Goal: Find contact information: Find contact information

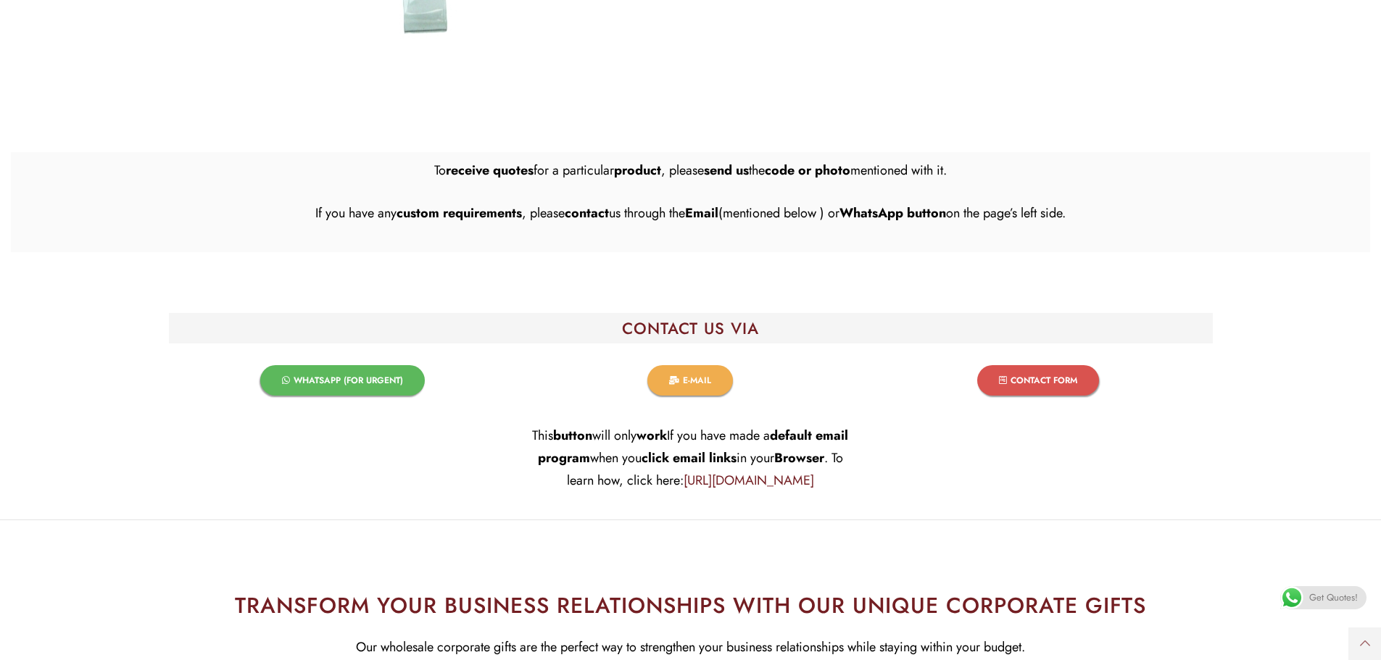
scroll to position [9116, 0]
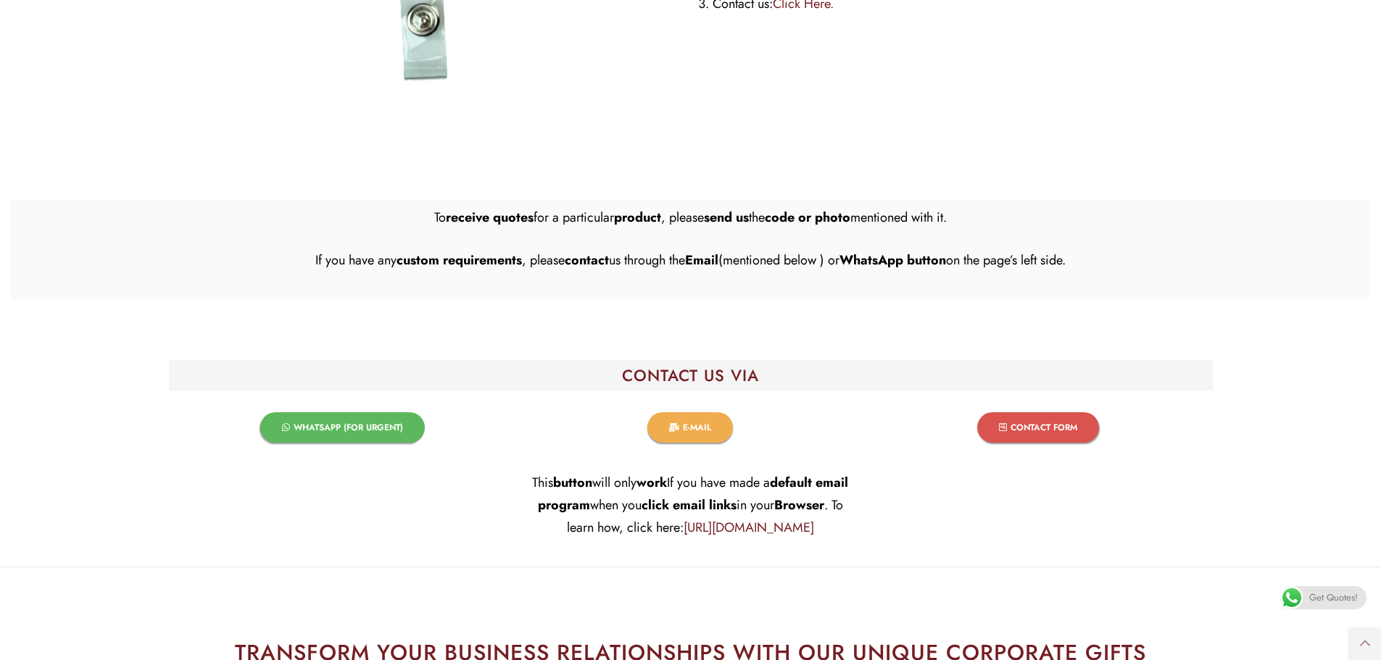
click at [344, 426] on span "WHATSAPP (FOR URGENT)​" at bounding box center [348, 427] width 109 height 9
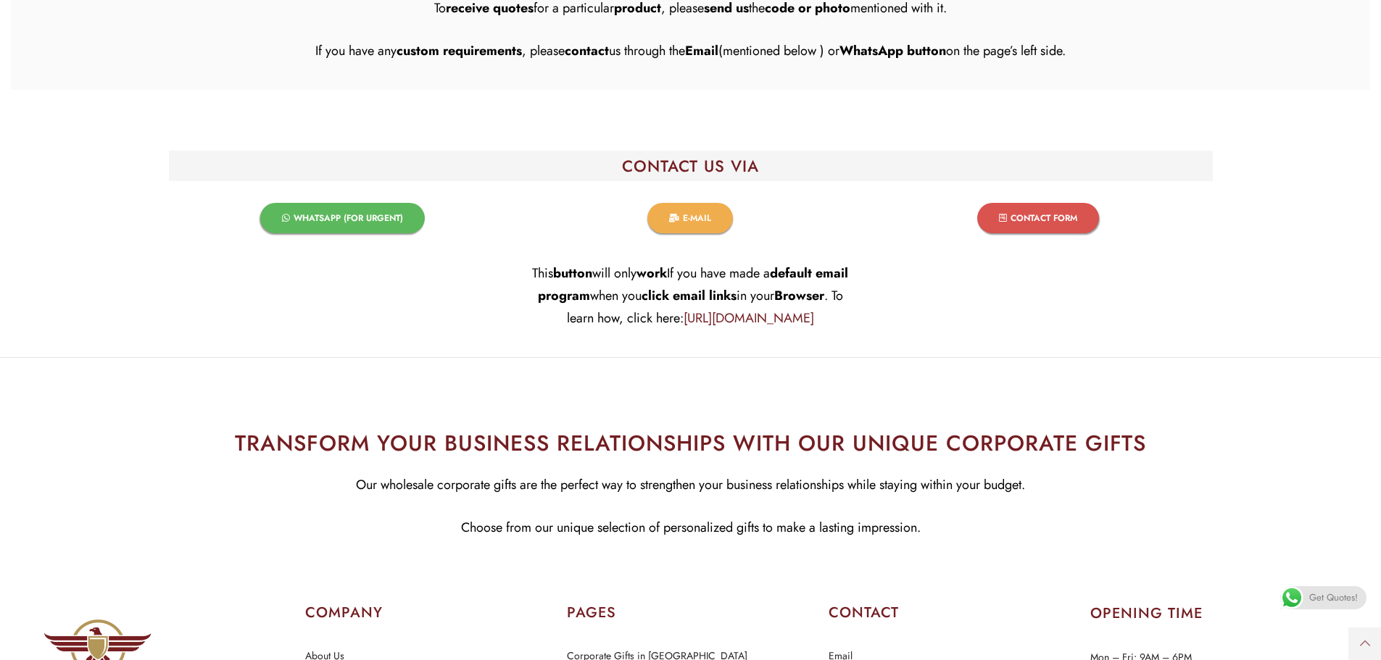
scroll to position [9333, 0]
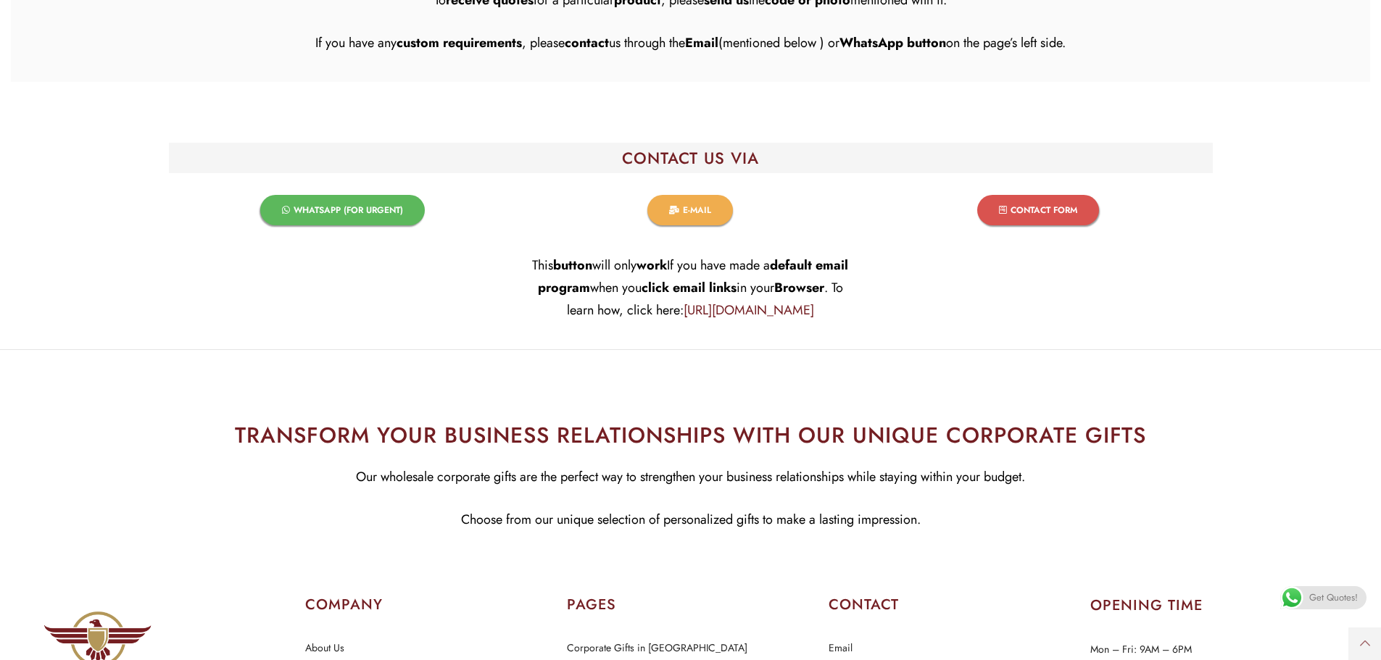
click at [1002, 210] on icon at bounding box center [1003, 210] width 8 height 9
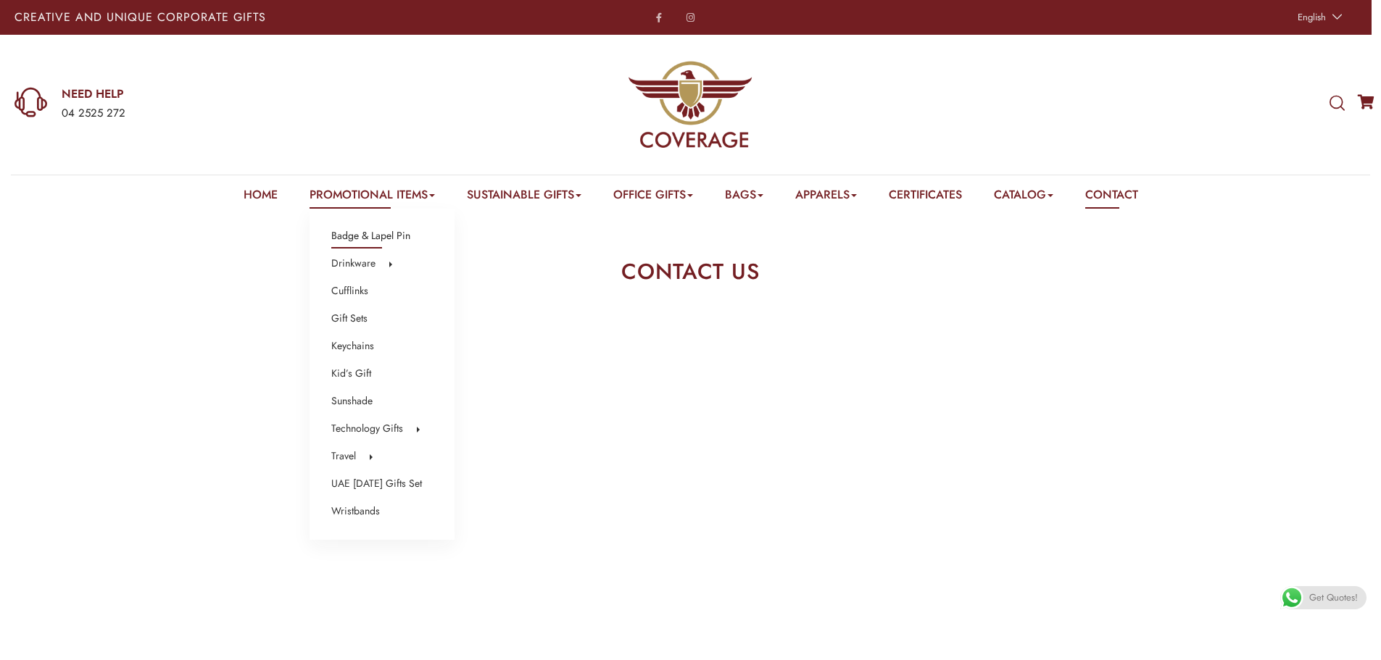
click at [371, 240] on link "Badge & Lapel Pin" at bounding box center [370, 236] width 79 height 19
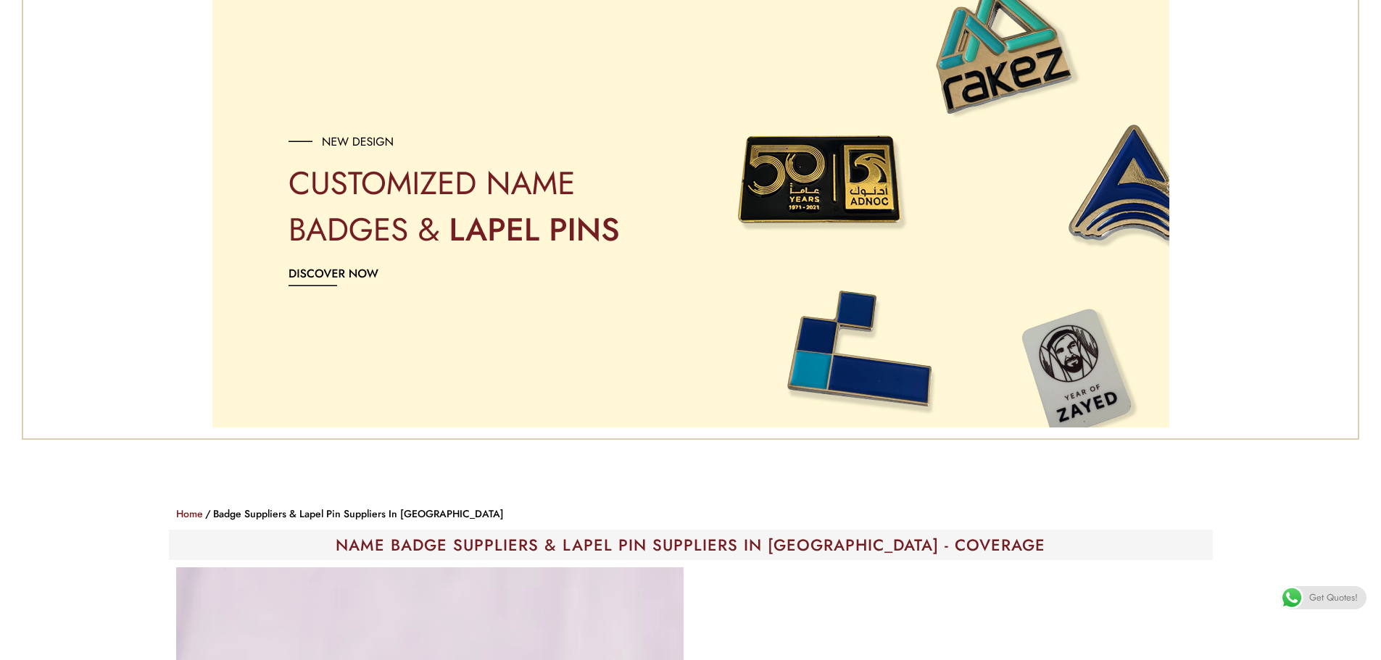
scroll to position [290, 0]
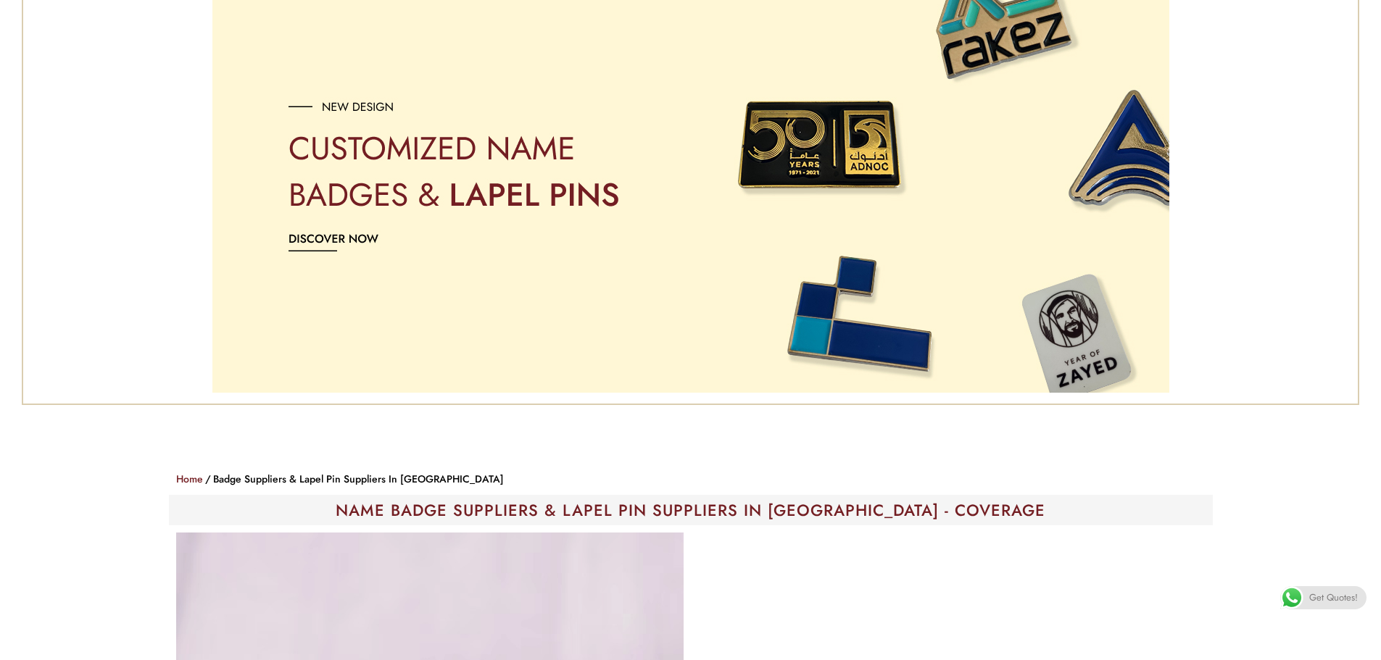
click at [351, 237] on img "Image Carousel" at bounding box center [690, 175] width 957 height 435
click at [316, 250] on img "Image Carousel" at bounding box center [690, 175] width 957 height 435
click at [338, 109] on img "Image Carousel" at bounding box center [690, 175] width 957 height 435
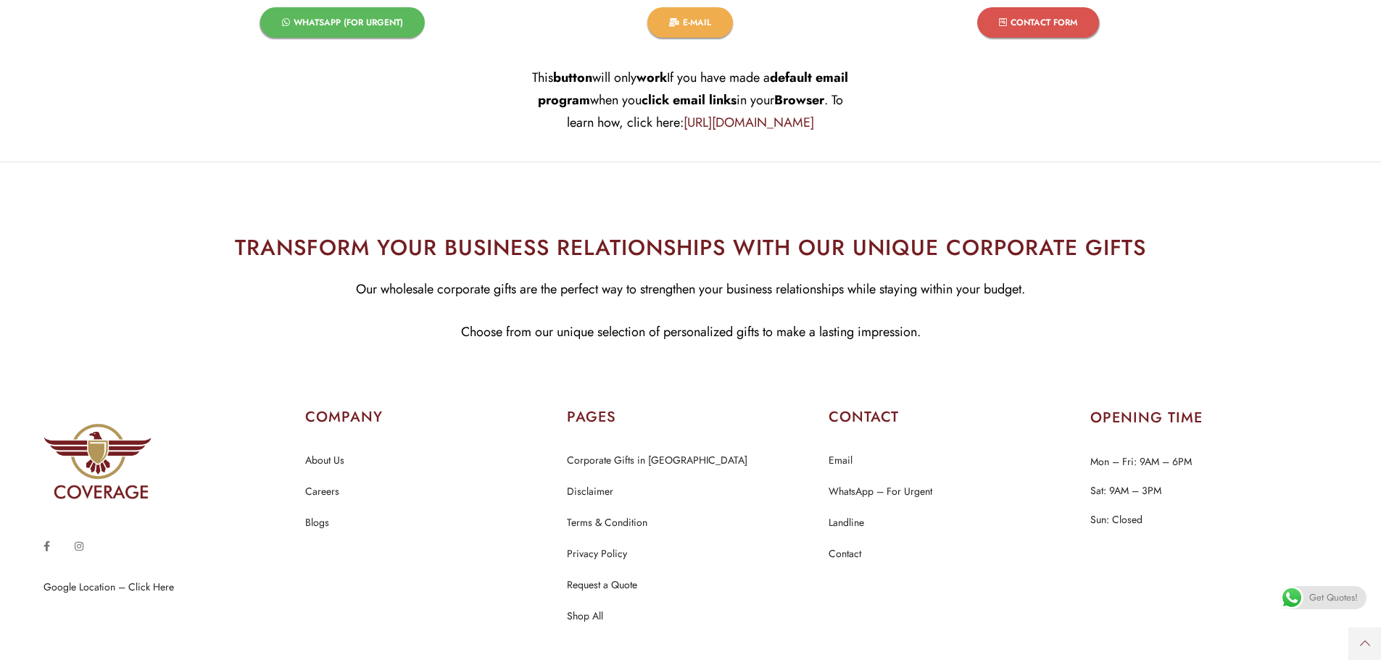
scroll to position [9430, 0]
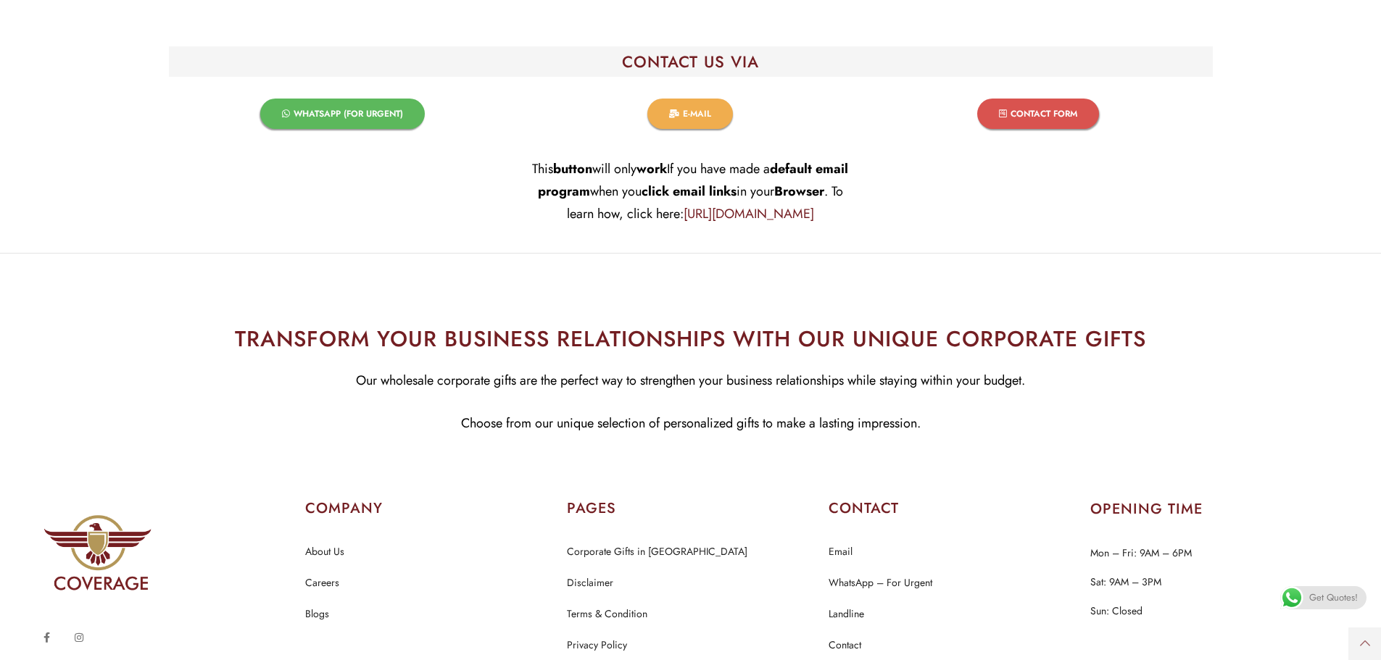
click at [317, 203] on div "WHATSAPP (FOR URGENT)​" at bounding box center [343, 165] width 348 height 176
click at [317, 97] on div "WHATSAPP (FOR URGENT)​" at bounding box center [342, 113] width 333 height 59
click at [311, 115] on span "WHATSAPP (FOR URGENT)​" at bounding box center [348, 113] width 109 height 9
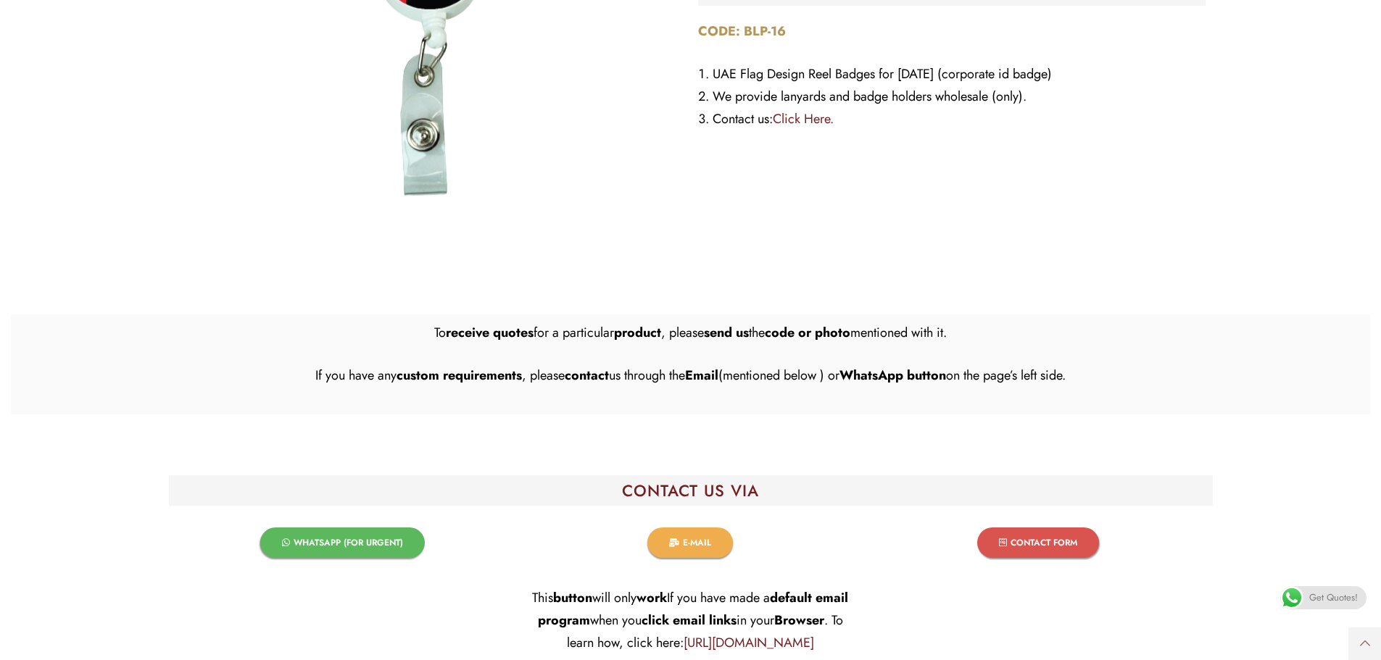
scroll to position [8995, 0]
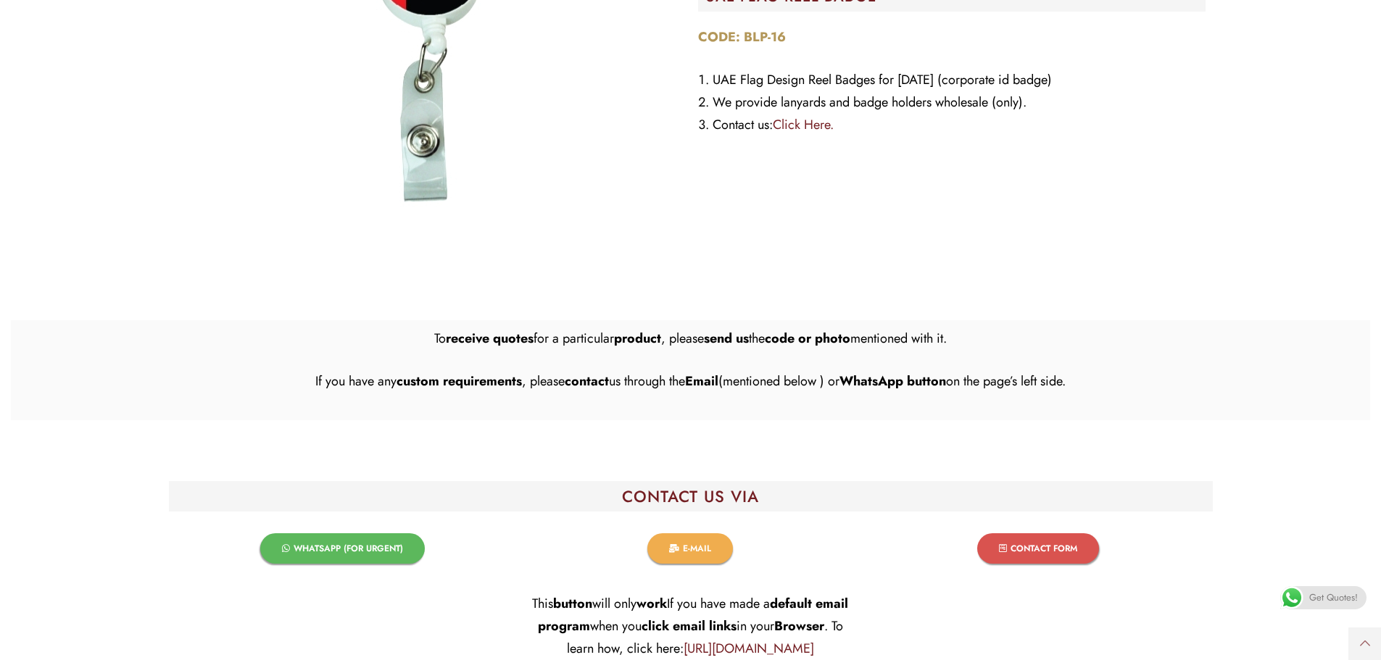
click at [1061, 548] on span "CONTACT FORM​" at bounding box center [1043, 548] width 67 height 9
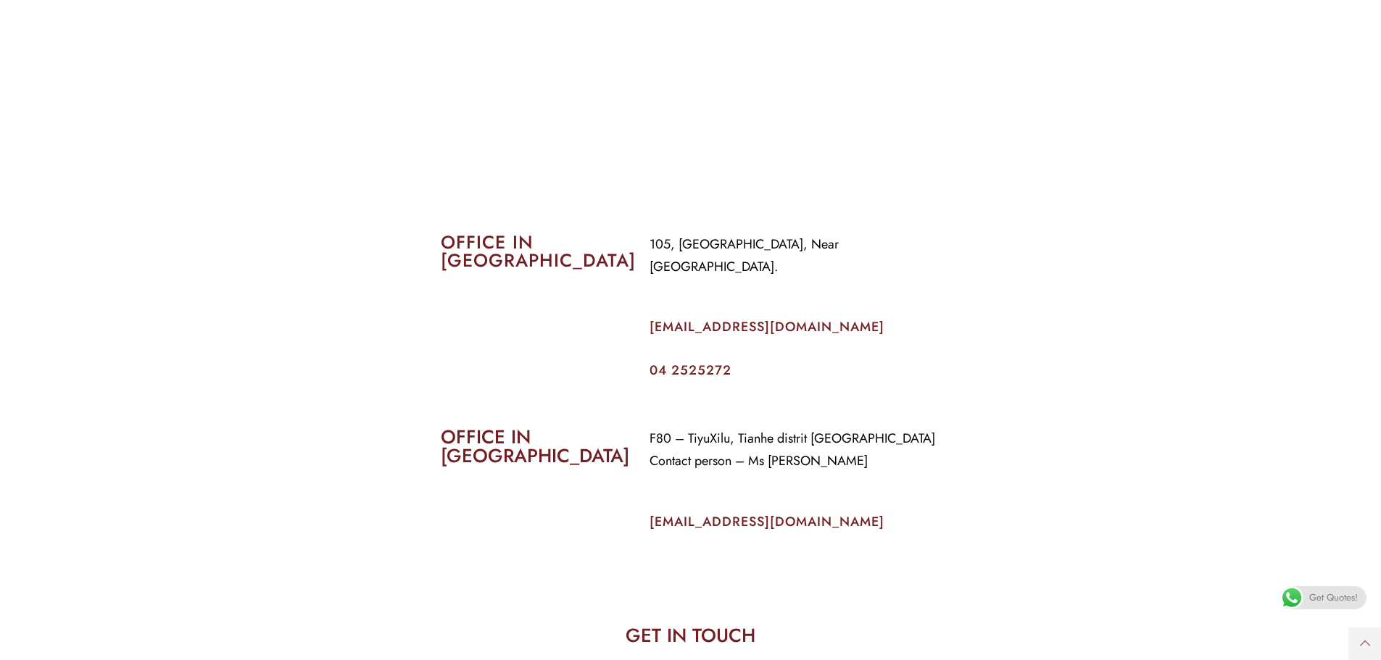
scroll to position [652, 0]
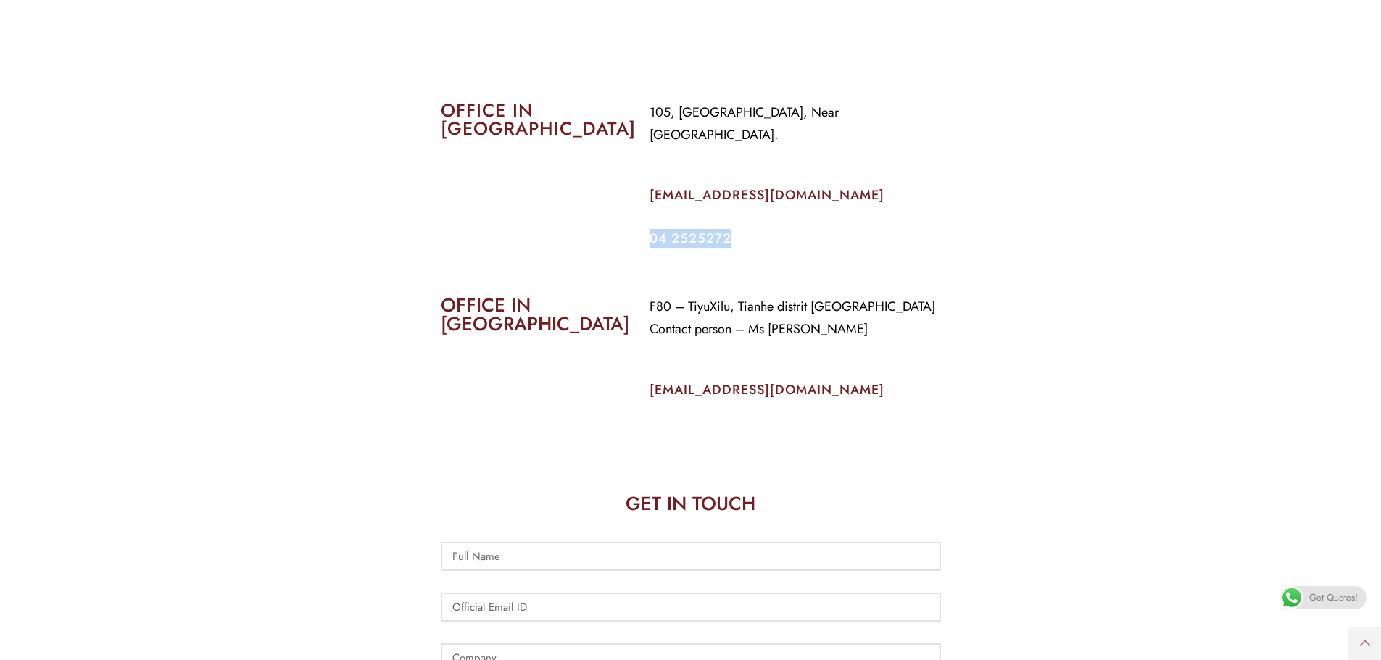
drag, startPoint x: 728, startPoint y: 215, endPoint x: 639, endPoint y: 215, distance: 89.2
click at [639, 215] on div "105, Al Faraidooni Building, Near Al Jadeed Bakery. info@coverageuae.com 04 252…" at bounding box center [795, 174] width 313 height 166
copy link "04 2525272"
